Goal: Task Accomplishment & Management: Complete application form

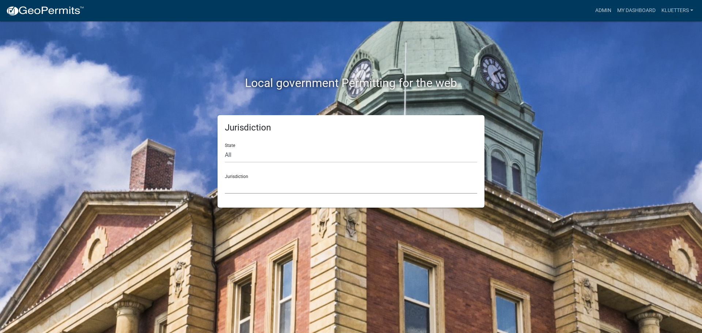
click at [290, 189] on select "[GEOGRAPHIC_DATA], [US_STATE] [GEOGRAPHIC_DATA], [US_STATE][PERSON_NAME][GEOGRA…" at bounding box center [351, 186] width 252 height 15
click at [678, 11] on link "kluetters" at bounding box center [677, 11] width 38 height 14
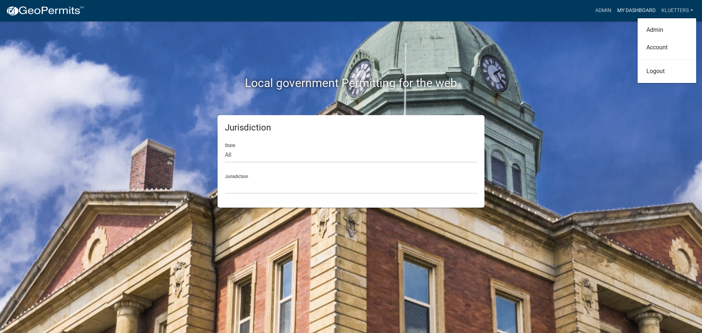
click at [639, 10] on link "My Dashboard" at bounding box center [636, 11] width 44 height 14
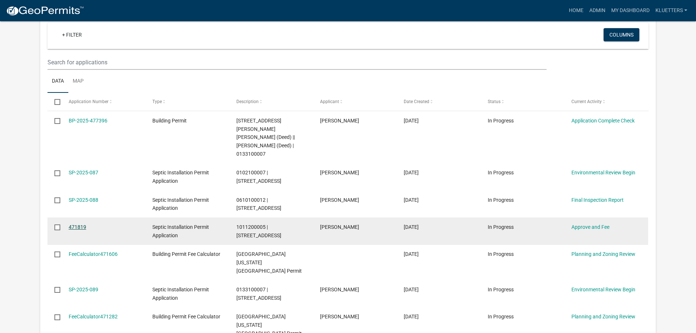
scroll to position [140, 0]
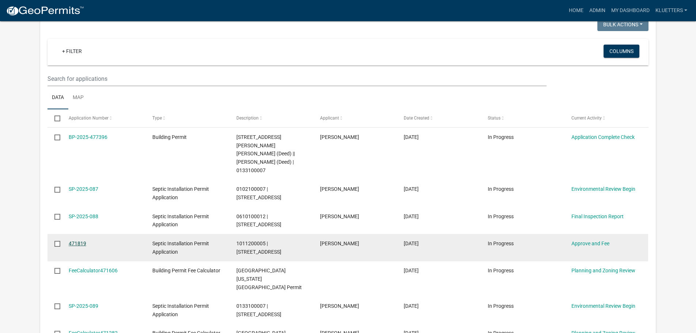
click at [76, 241] on link "471819" at bounding box center [78, 244] width 18 height 6
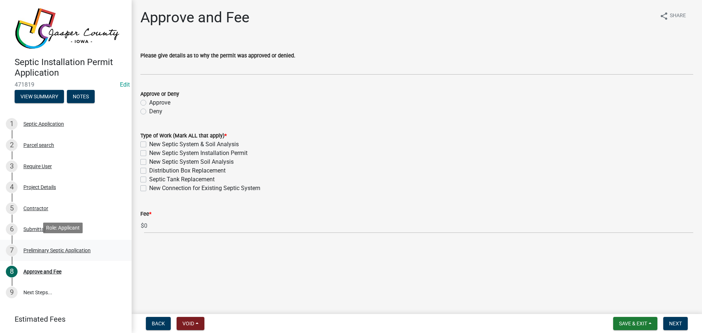
click at [70, 250] on div "Preliminary Septic Application" at bounding box center [56, 250] width 67 height 5
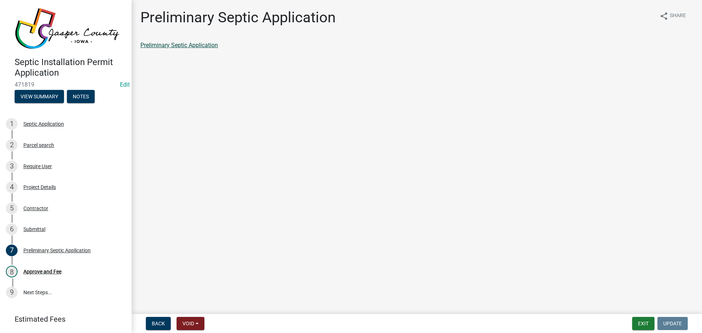
click at [177, 43] on link "Preliminary Septic Application" at bounding box center [178, 45] width 77 height 7
click at [51, 269] on div "Approve and Fee" at bounding box center [42, 271] width 38 height 5
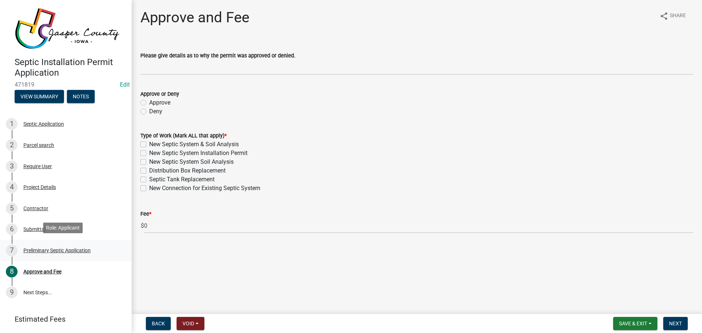
click at [69, 248] on div "Preliminary Septic Application" at bounding box center [56, 250] width 67 height 5
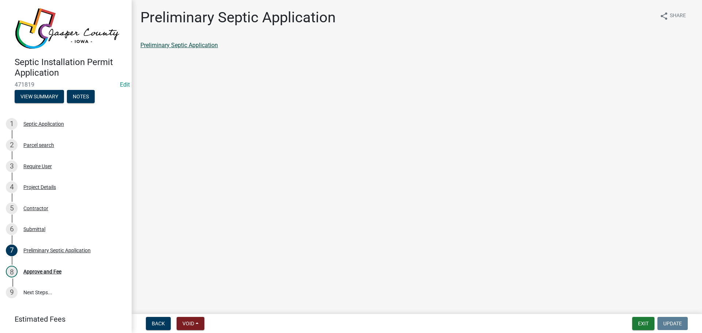
click at [186, 44] on link "Preliminary Septic Application" at bounding box center [178, 45] width 77 height 7
click at [53, 270] on div "Approve and Fee" at bounding box center [42, 271] width 38 height 5
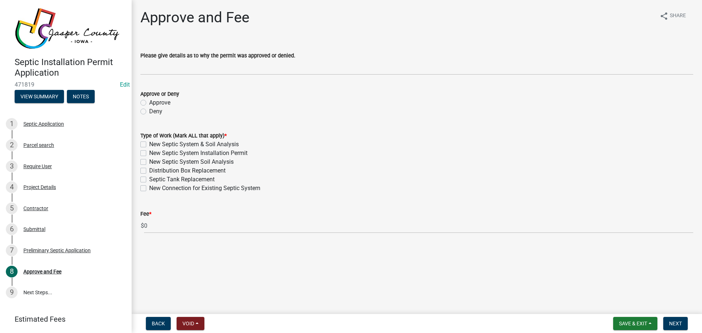
click at [149, 103] on label "Approve" at bounding box center [159, 102] width 21 height 9
click at [149, 103] on input "Approve" at bounding box center [151, 100] width 5 height 5
radio input "true"
click at [149, 144] on label "New Septic System & Soil Analysis" at bounding box center [194, 144] width 90 height 9
click at [149, 144] on input "New Septic System & Soil Analysis" at bounding box center [151, 142] width 5 height 5
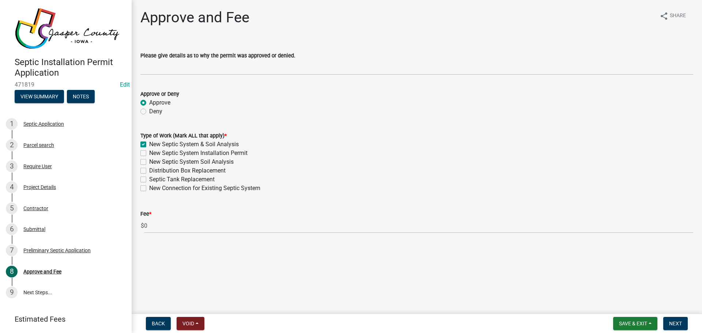
checkbox input "true"
checkbox input "false"
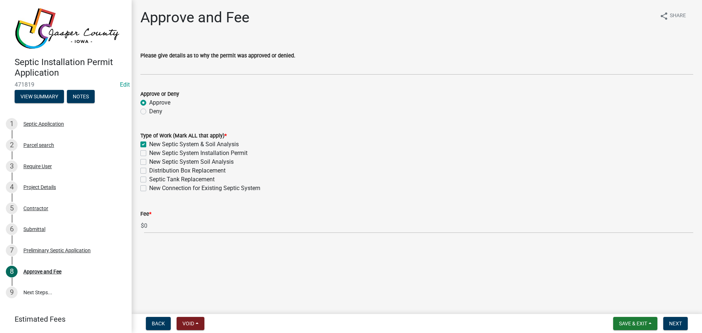
checkbox input "false"
click at [670, 322] on span "Next" at bounding box center [675, 324] width 13 height 6
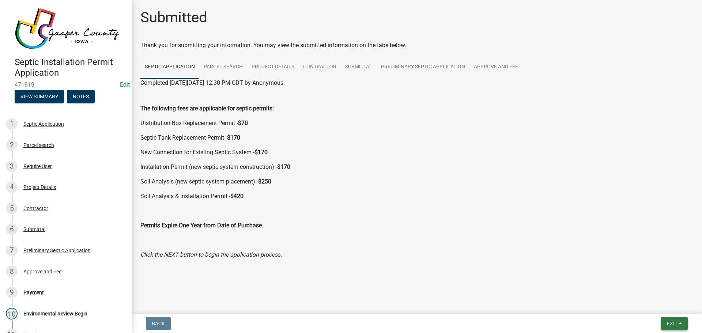
click at [673, 321] on span "Exit" at bounding box center [672, 324] width 11 height 6
click at [658, 304] on button "Save & Exit" at bounding box center [658, 305] width 58 height 18
